Goal: Information Seeking & Learning: Learn about a topic

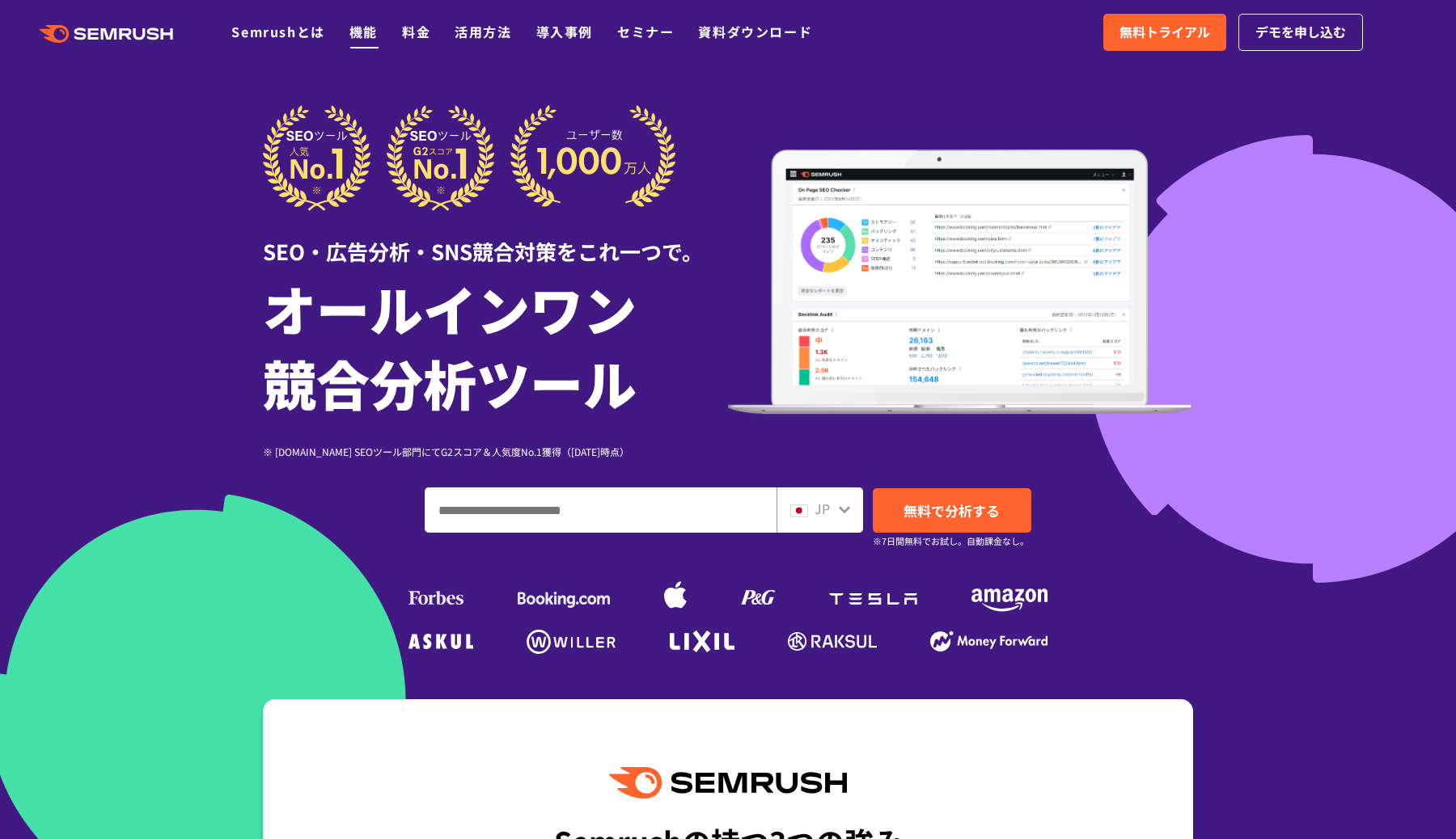
click at [366, 34] on link "機能" at bounding box center [363, 31] width 28 height 20
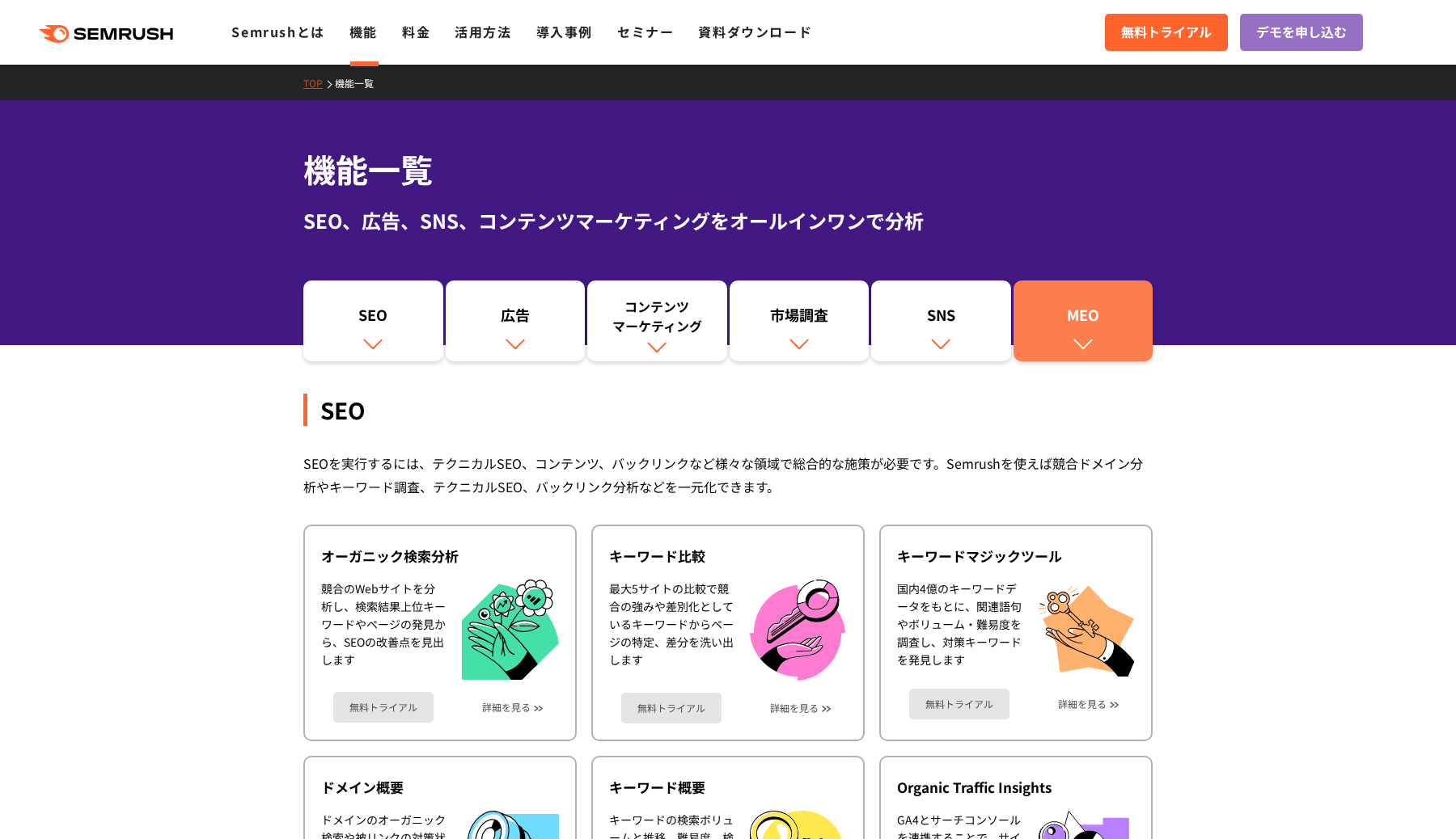
click at [1090, 343] on img at bounding box center [1083, 343] width 21 height 21
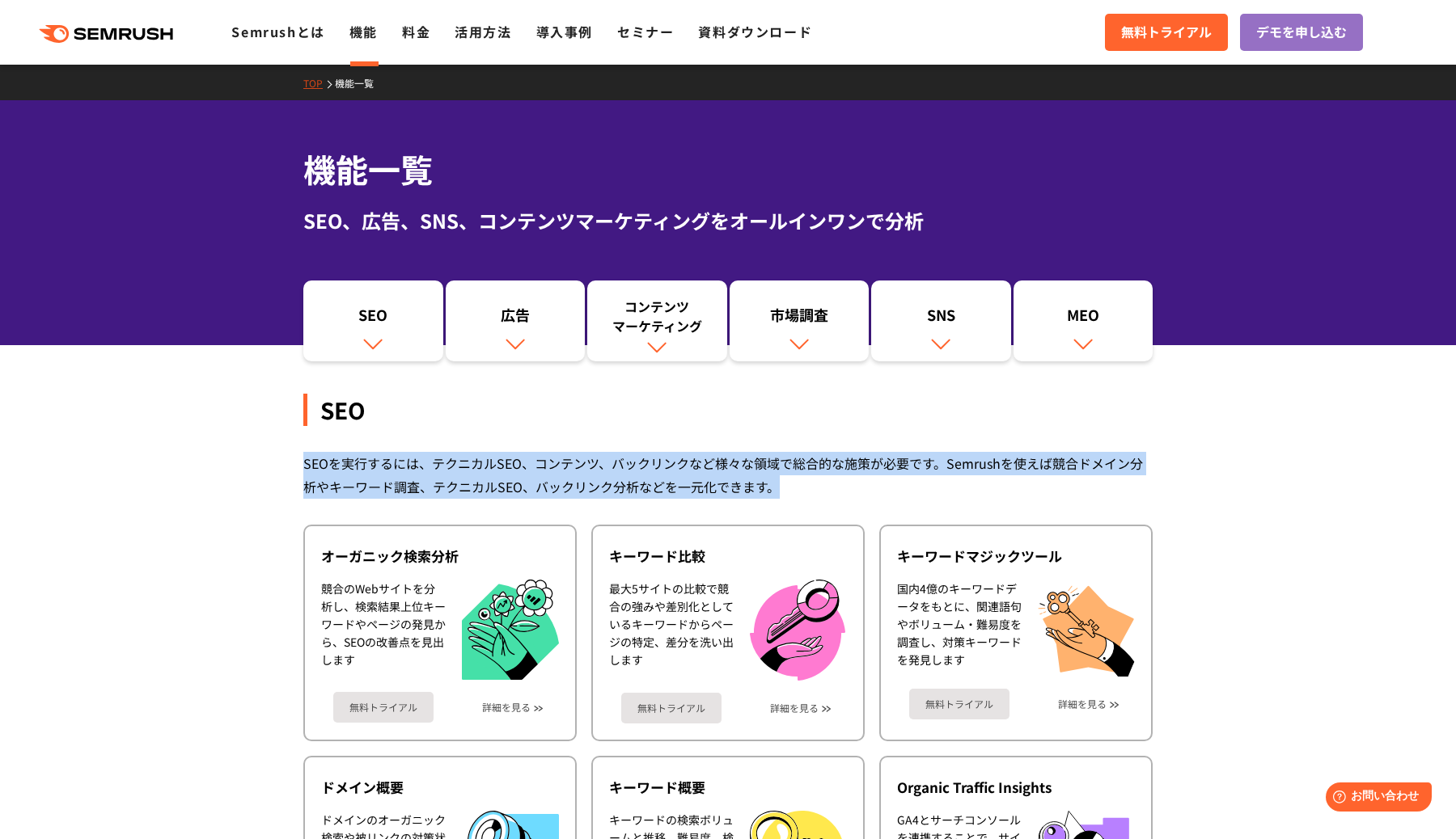
drag, startPoint x: 550, startPoint y: 429, endPoint x: 860, endPoint y: 482, distance: 314.5
click at [860, 482] on div "SEOを実行するには、テクニカルSEO、コンテンツ、バックリンクなど様々な領域で総合的な施策が必要です。Semrushを使えば競合ドメイン分析やキーワード調査…" at bounding box center [728, 475] width 850 height 47
